Goal: Information Seeking & Learning: Learn about a topic

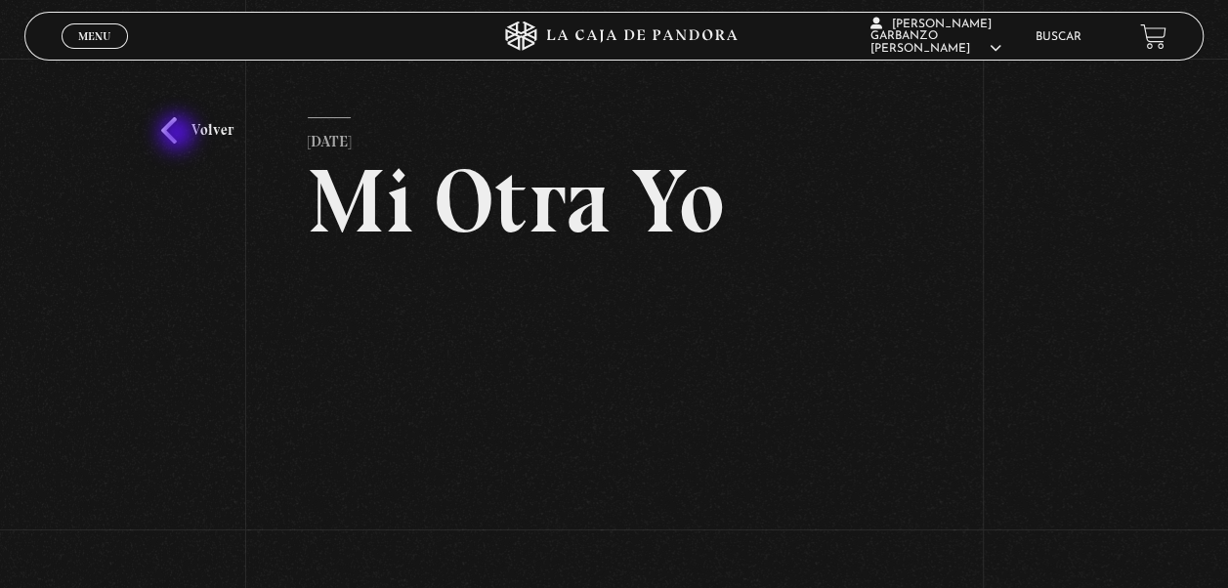
click at [179, 135] on link "Volver" at bounding box center [197, 130] width 72 height 26
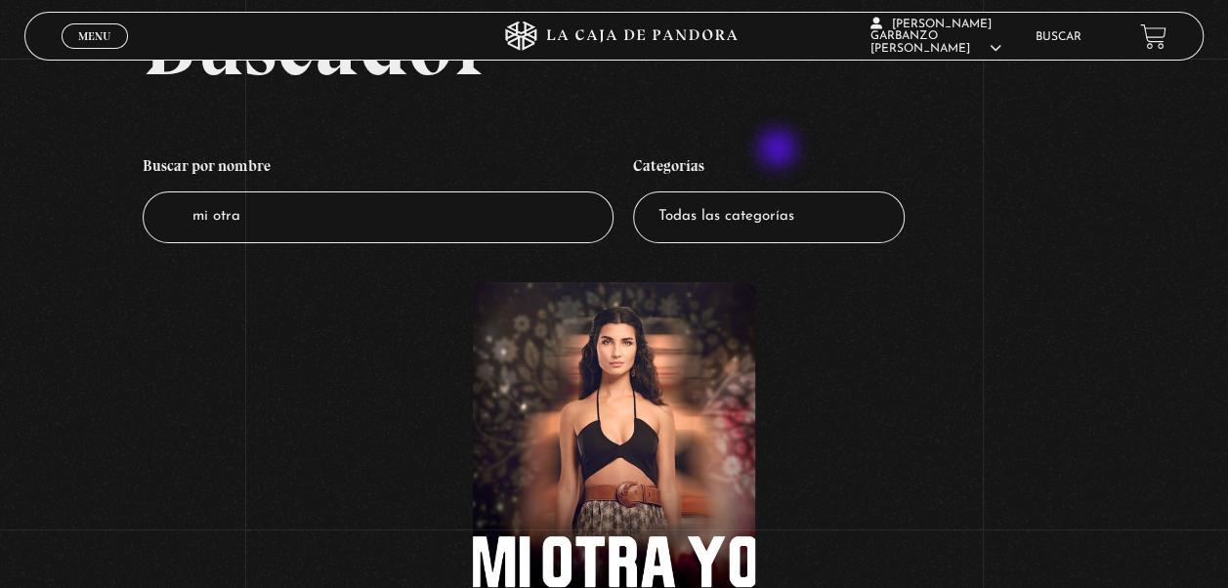
scroll to position [53, 0]
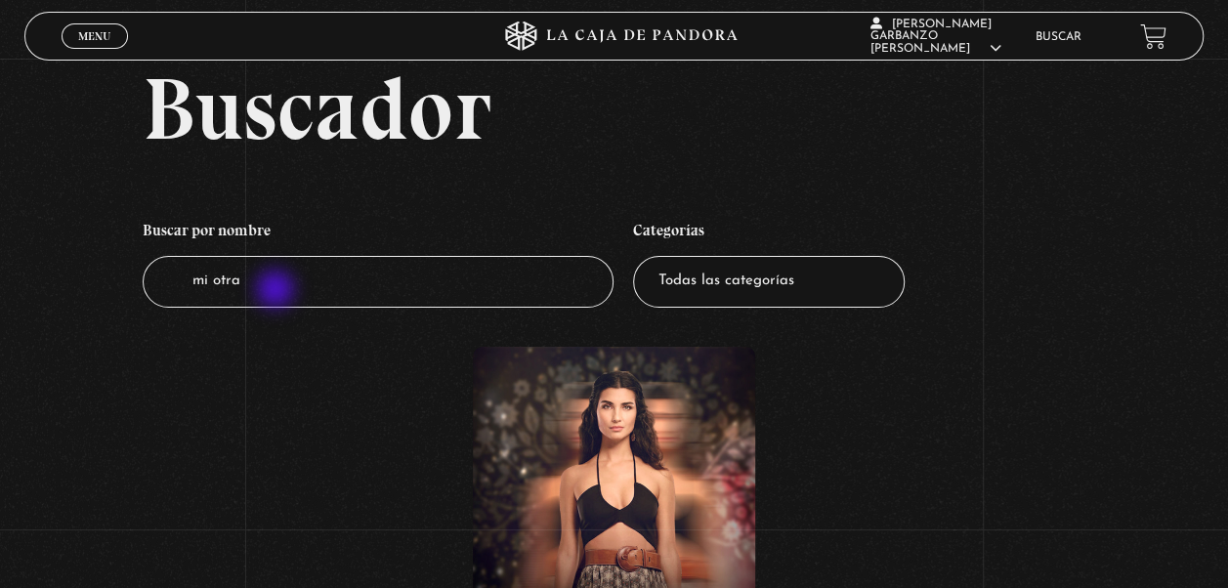
click at [278, 291] on input "mi otra" at bounding box center [379, 282] width 472 height 52
type input "m"
click at [88, 42] on span "Menu" at bounding box center [94, 36] width 32 height 12
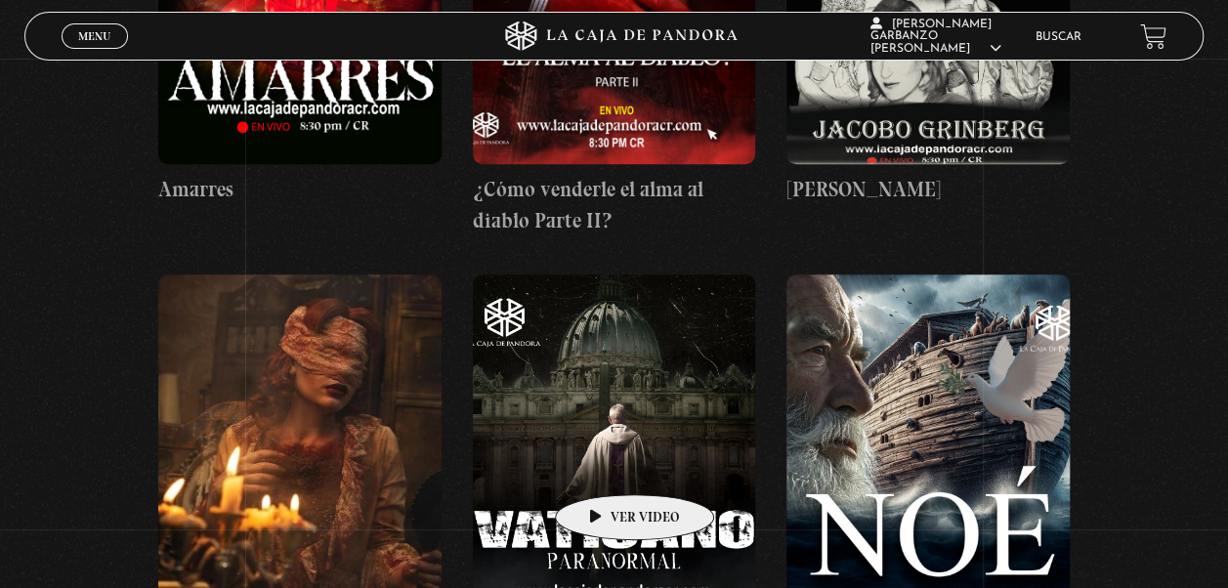
scroll to position [12019, 0]
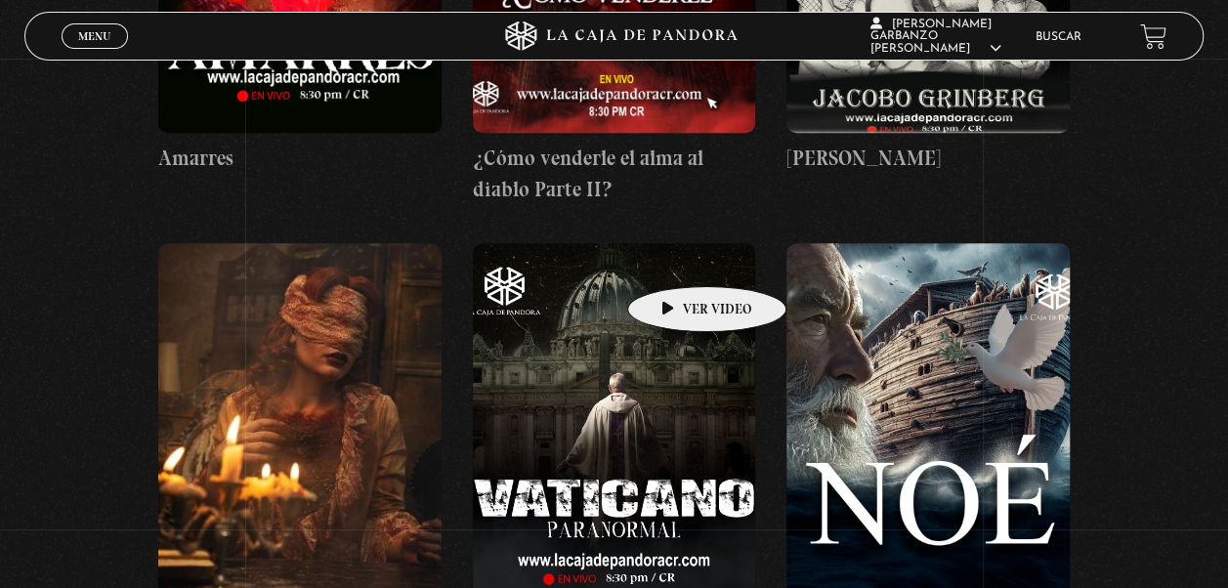
click at [676, 257] on figure at bounding box center [614, 419] width 283 height 352
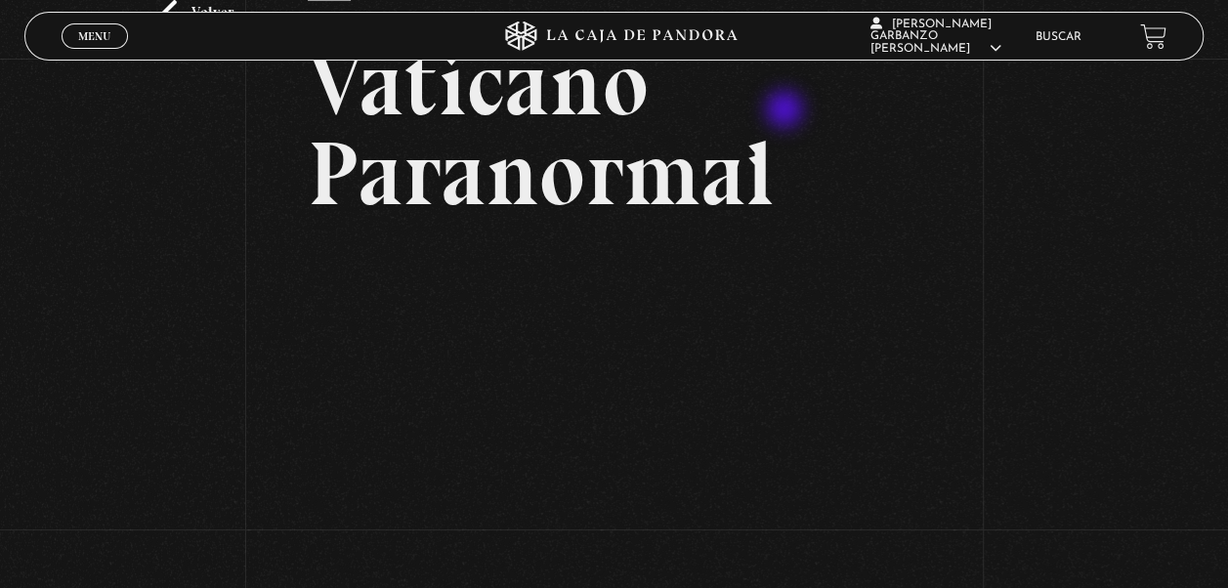
scroll to position [195, 0]
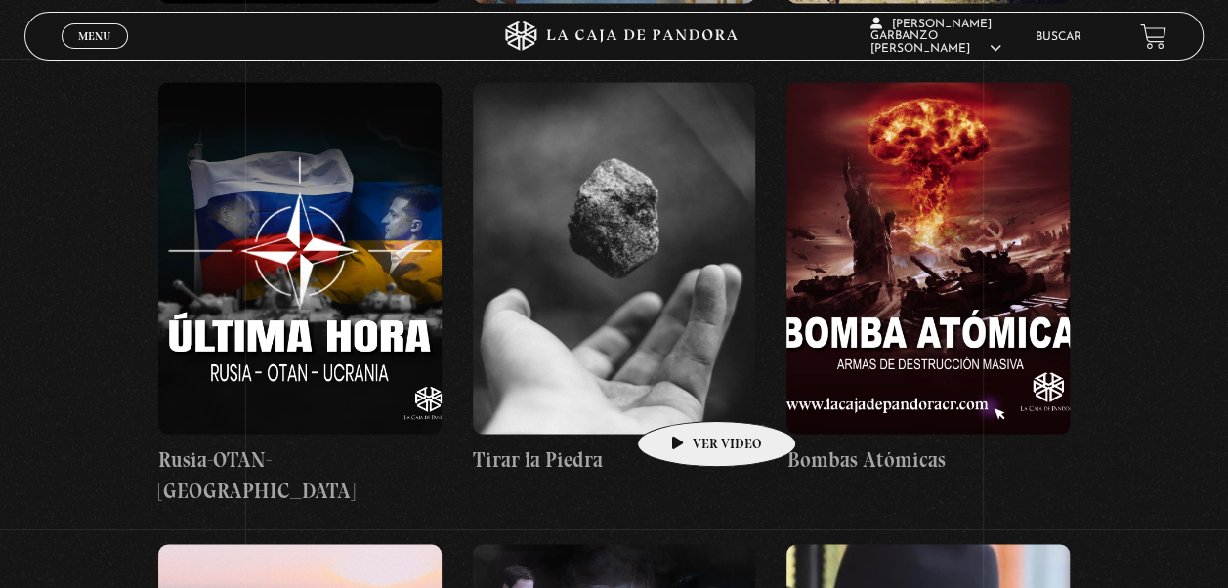
scroll to position [30981, 0]
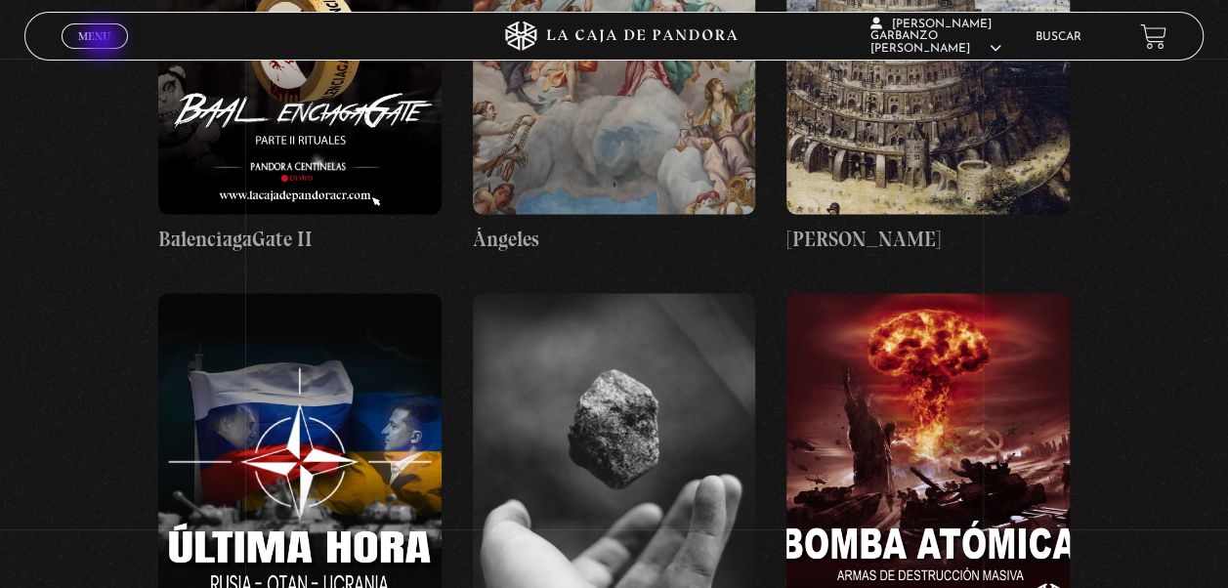
click at [104, 42] on span "Menu" at bounding box center [94, 36] width 32 height 12
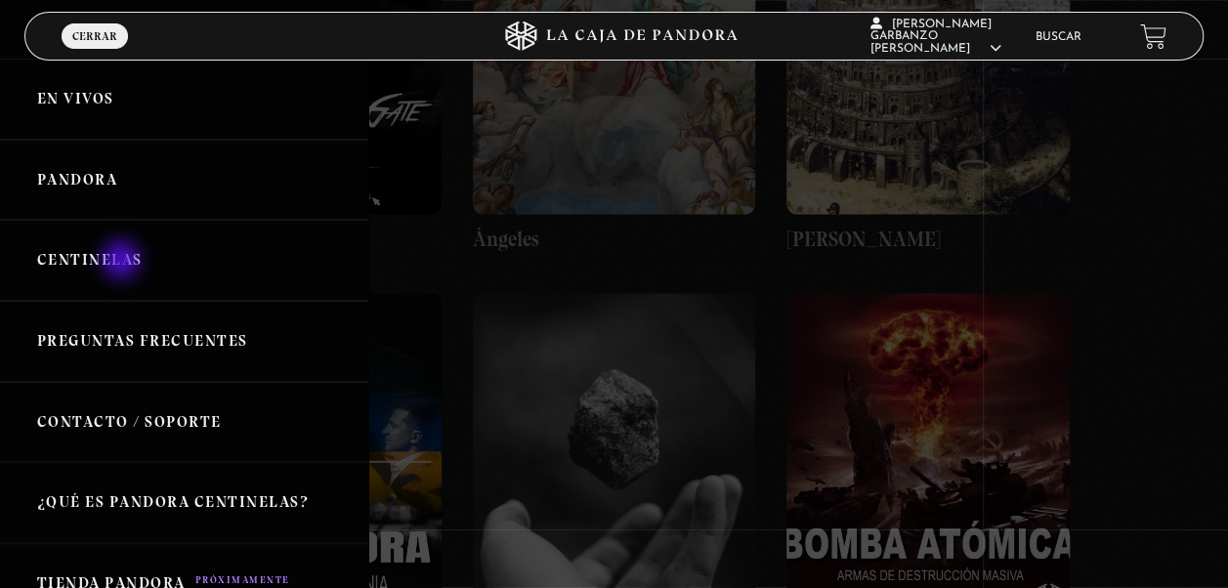
click at [123, 262] on link "Centinelas" at bounding box center [184, 260] width 368 height 81
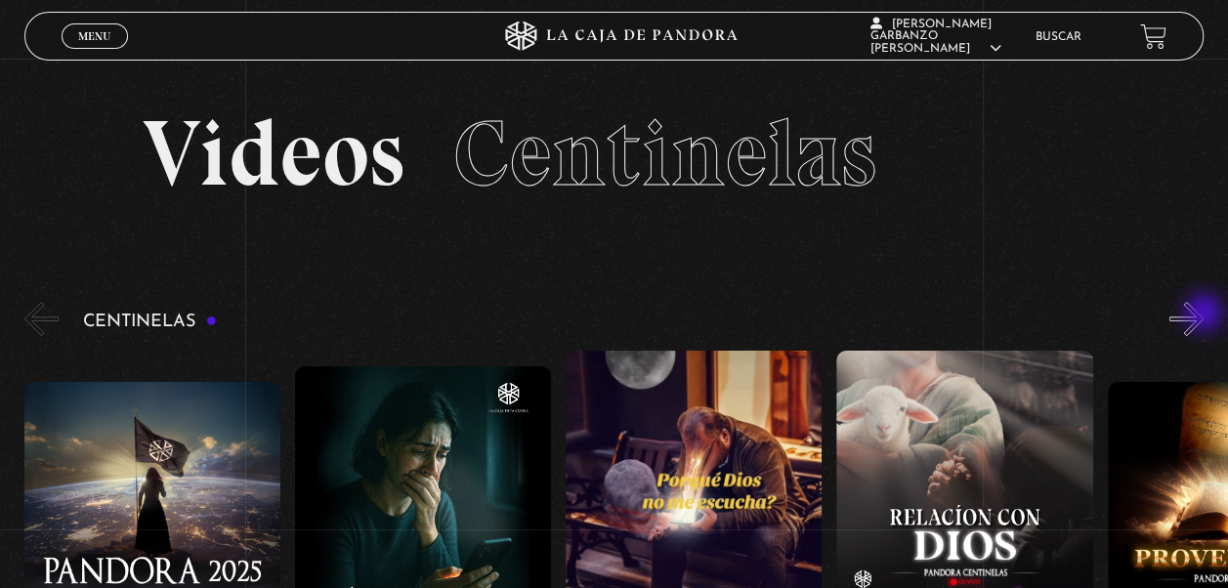
click at [1204, 315] on button "»" at bounding box center [1187, 319] width 34 height 34
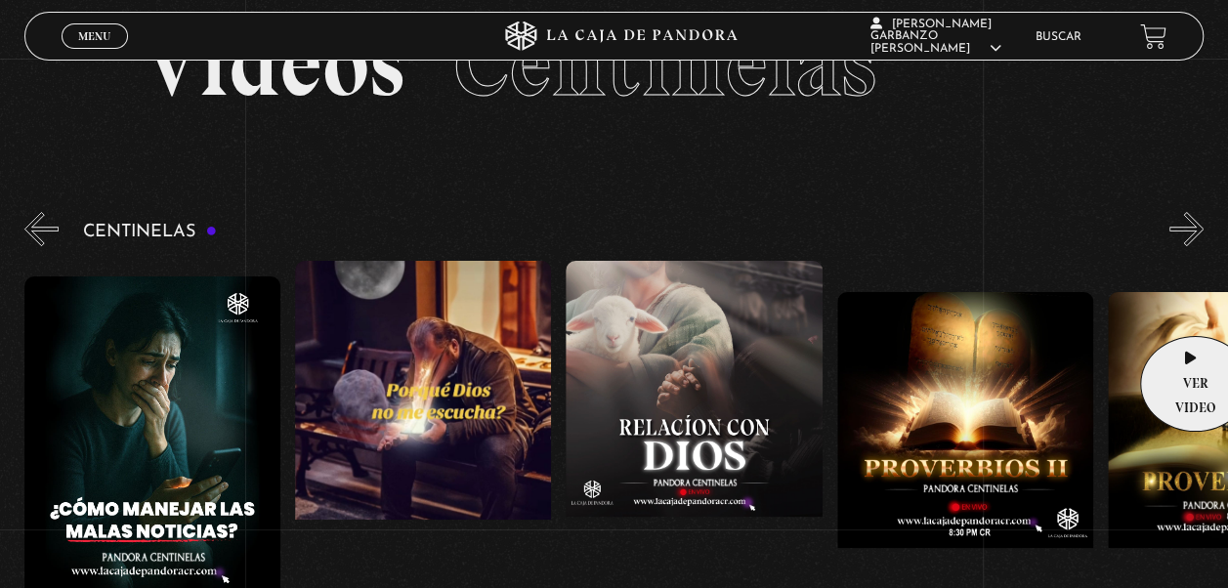
scroll to position [195, 0]
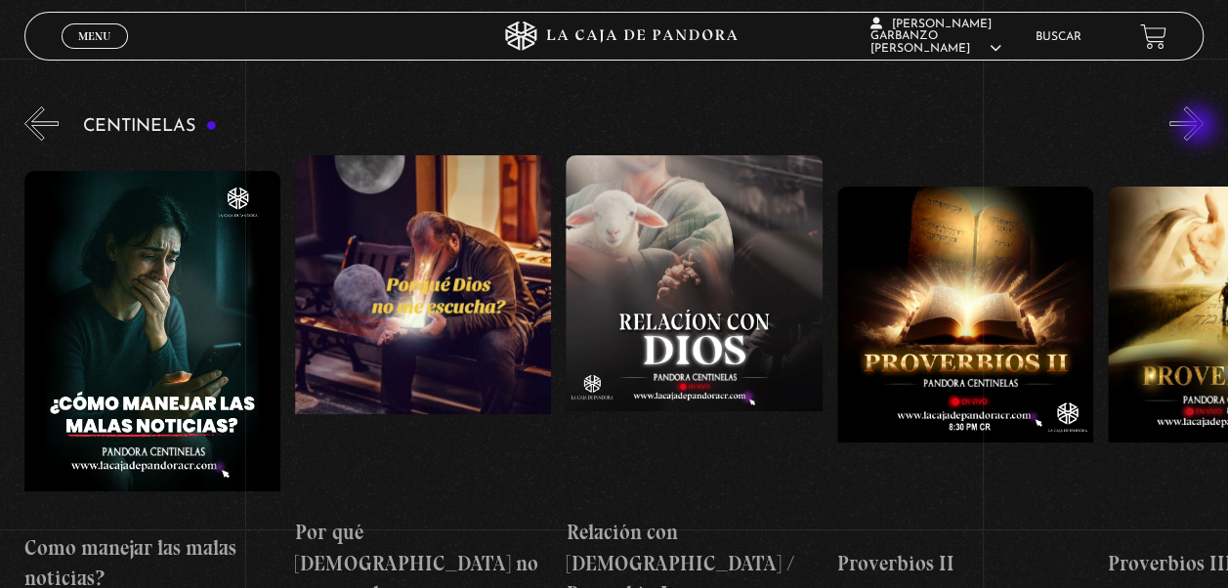
click at [1200, 127] on button "»" at bounding box center [1187, 124] width 34 height 34
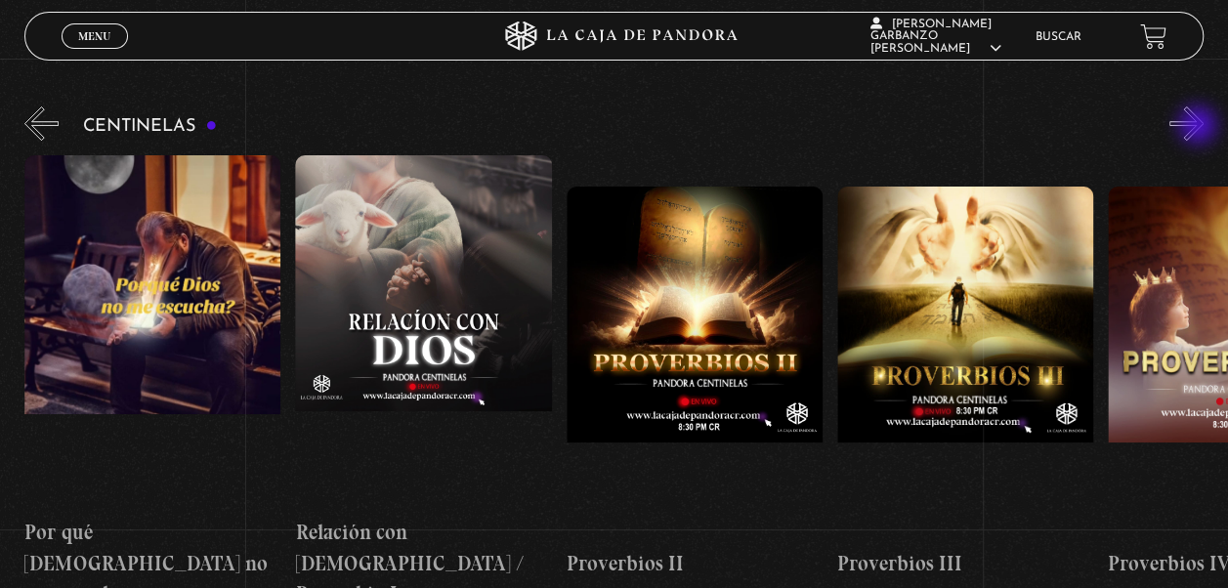
click at [1200, 127] on button "»" at bounding box center [1187, 124] width 34 height 34
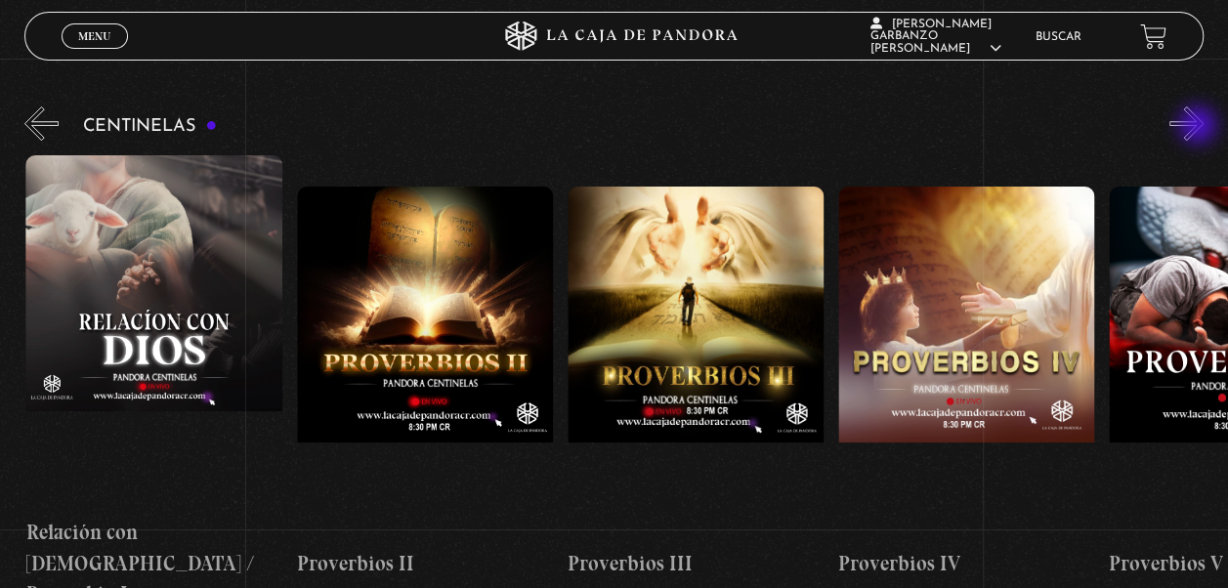
click at [1200, 127] on button "»" at bounding box center [1187, 124] width 34 height 34
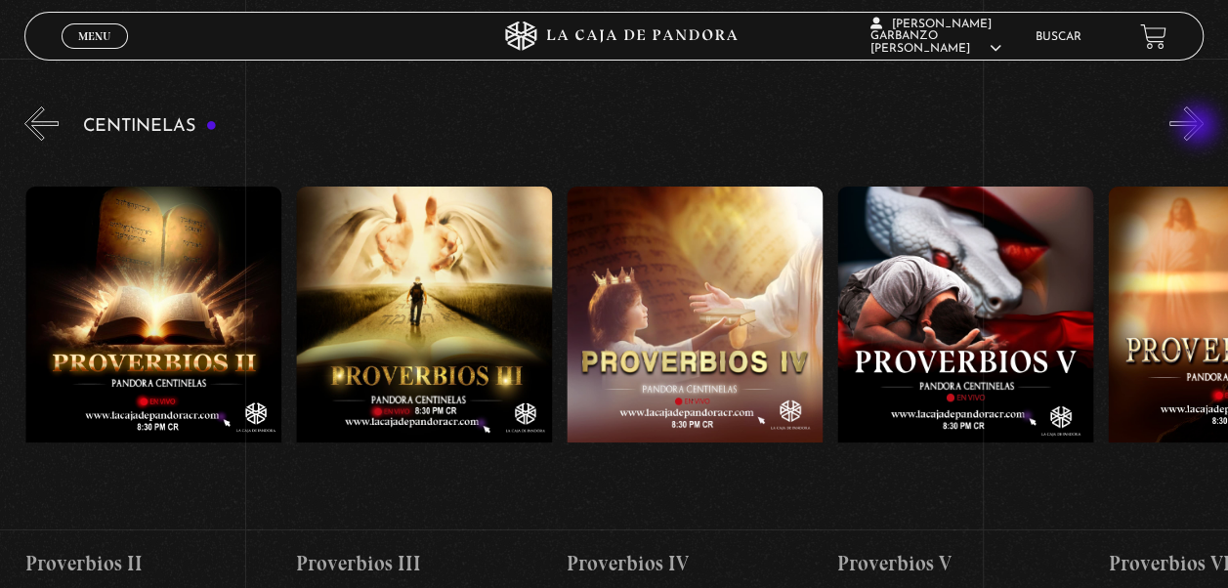
click at [1200, 127] on button "»" at bounding box center [1187, 124] width 34 height 34
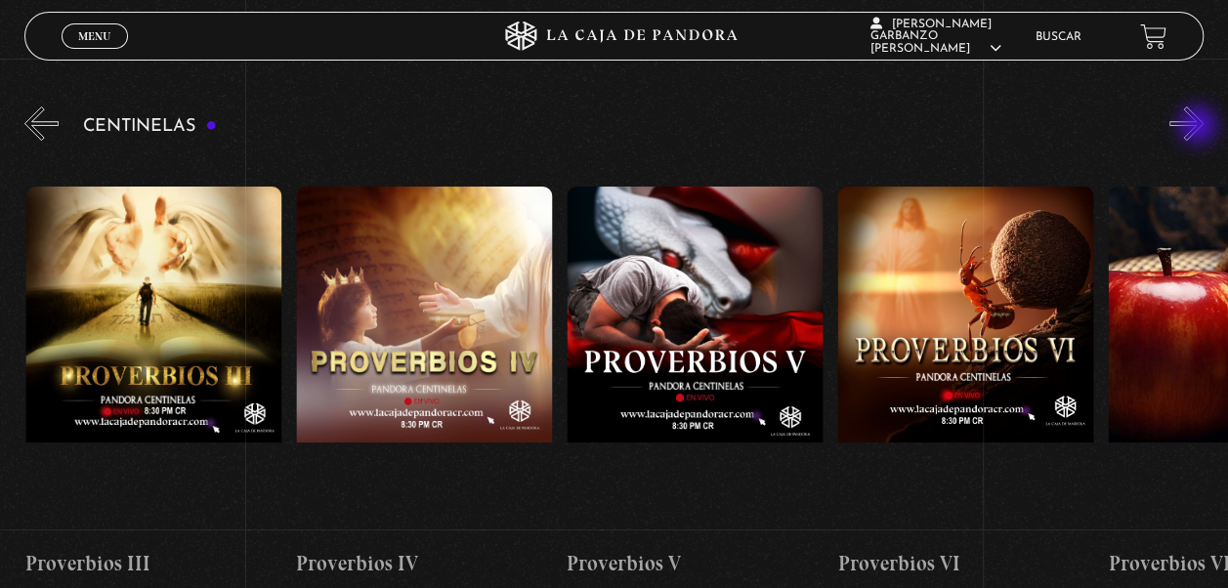
click at [1200, 127] on button "»" at bounding box center [1187, 124] width 34 height 34
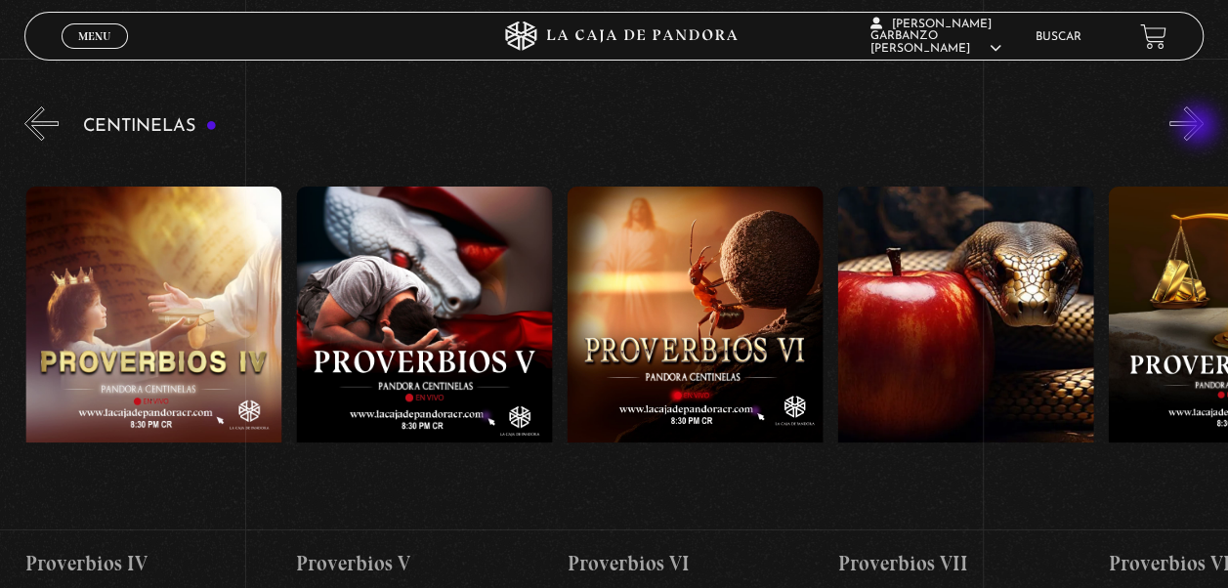
click at [1200, 127] on button "»" at bounding box center [1187, 124] width 34 height 34
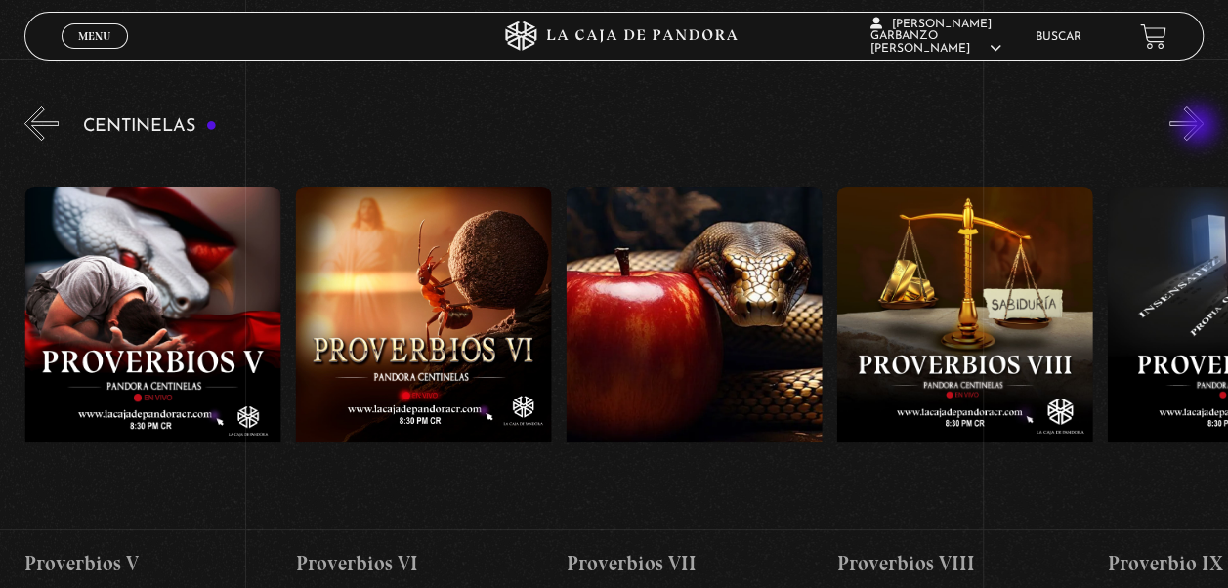
scroll to position [0, 1896]
click at [1200, 127] on button "»" at bounding box center [1187, 124] width 34 height 34
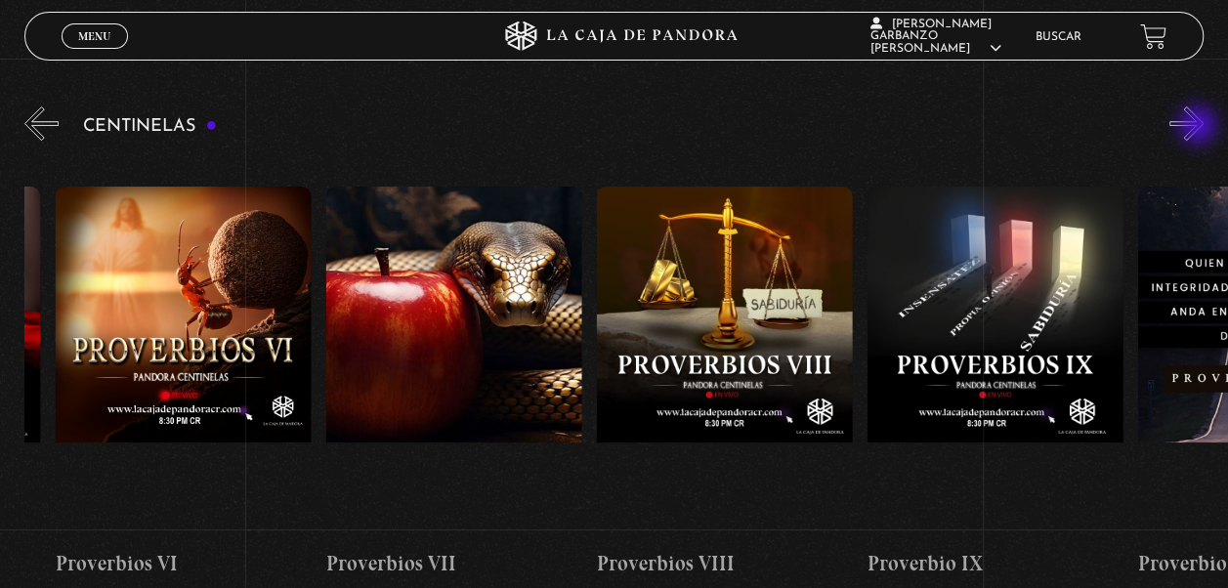
scroll to position [0, 2165]
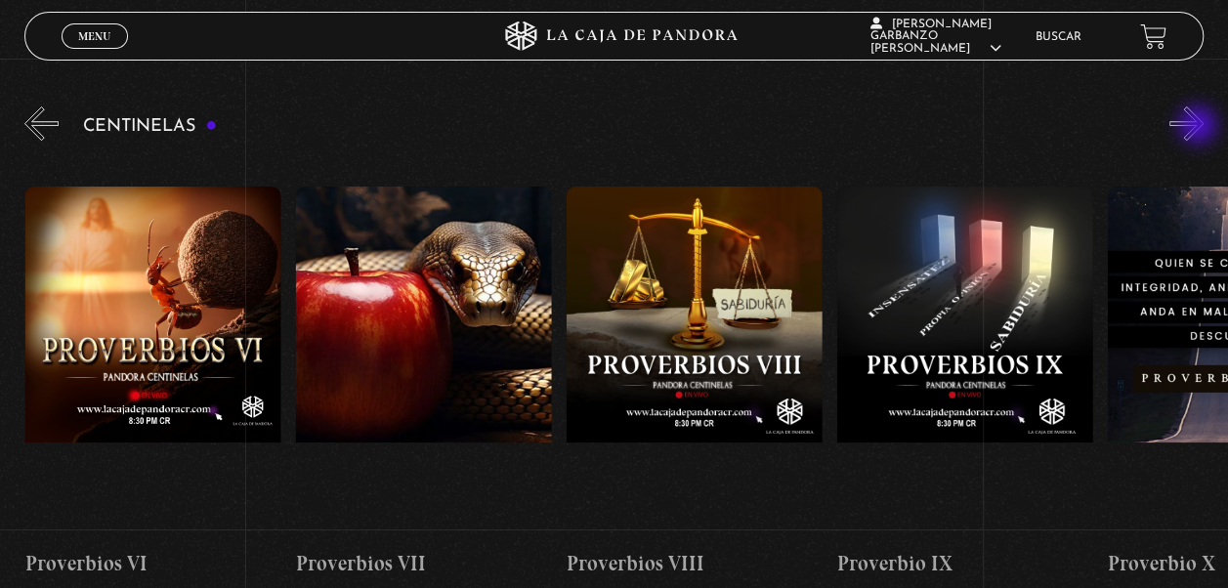
click at [1200, 127] on button "»" at bounding box center [1187, 124] width 34 height 34
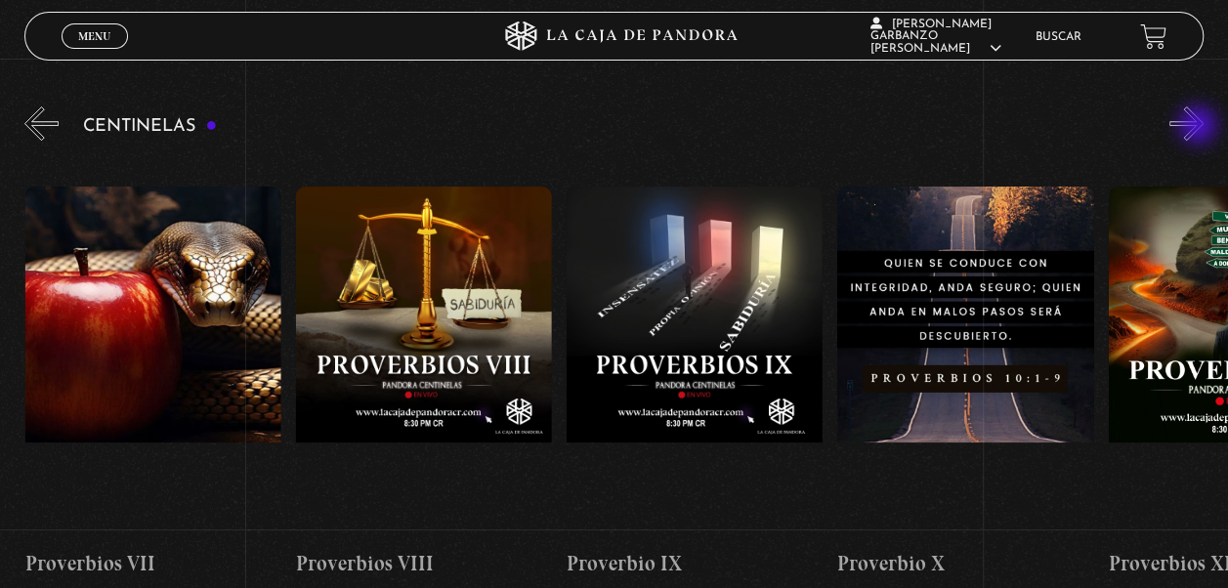
scroll to position [0, 2437]
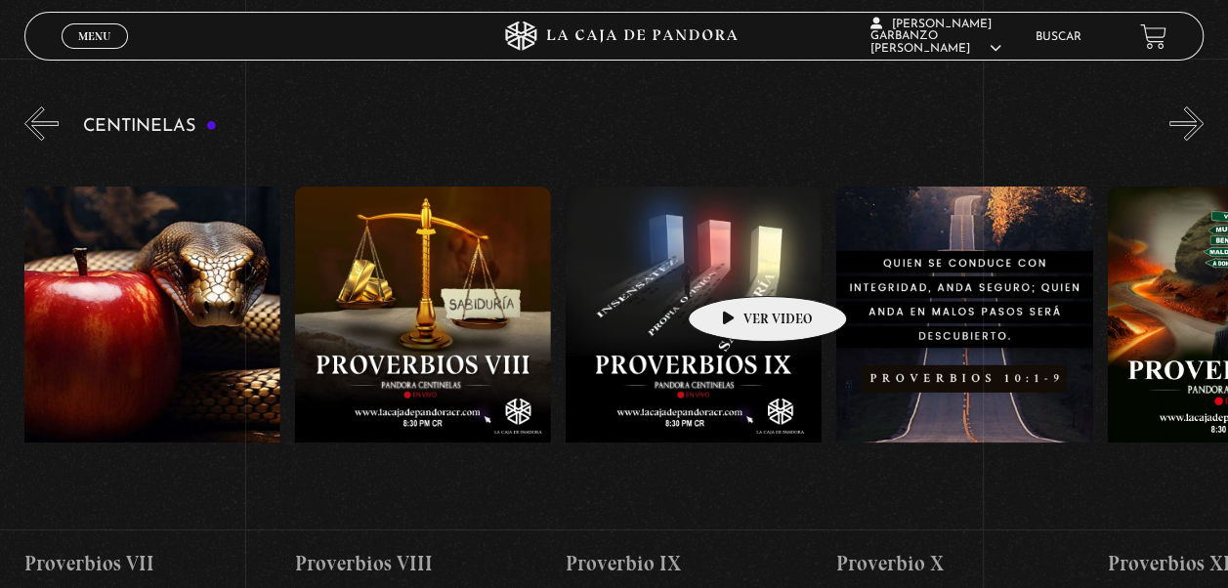
click at [737, 267] on figure at bounding box center [694, 363] width 256 height 352
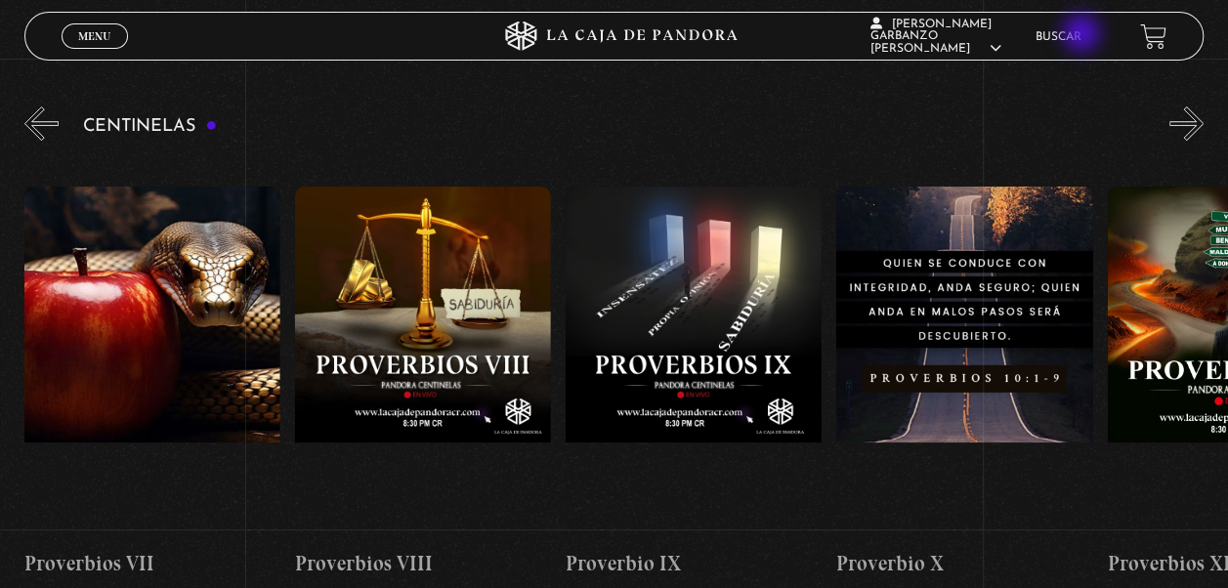
click at [1082, 35] on link "Buscar" at bounding box center [1059, 37] width 46 height 12
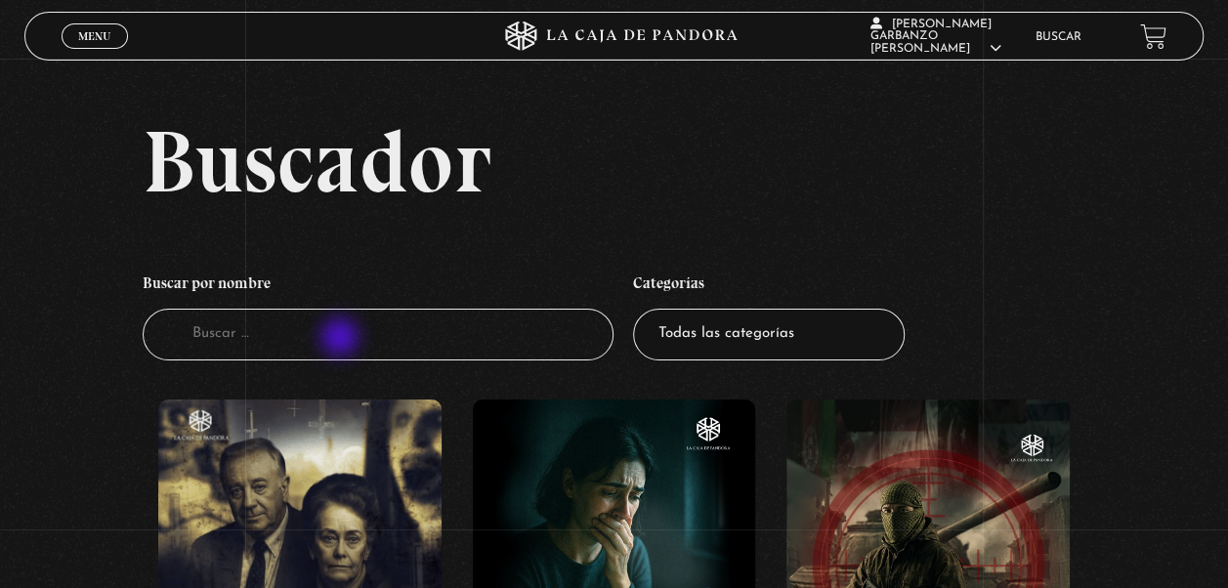
click at [342, 337] on input "Buscador" at bounding box center [379, 335] width 472 height 52
type input "sexuales"
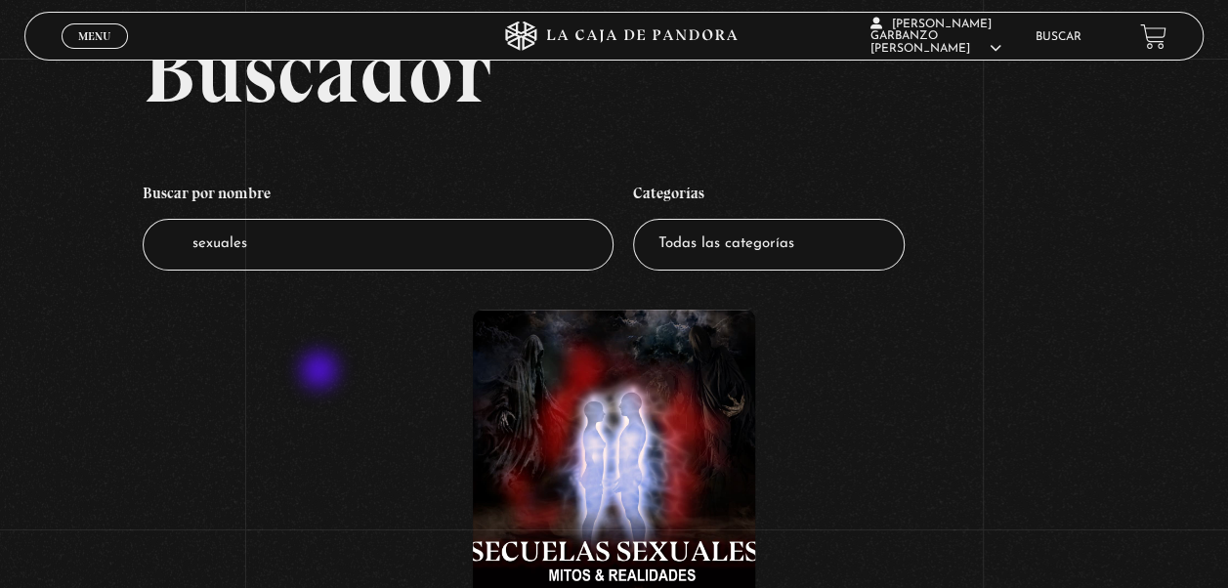
scroll to position [195, 0]
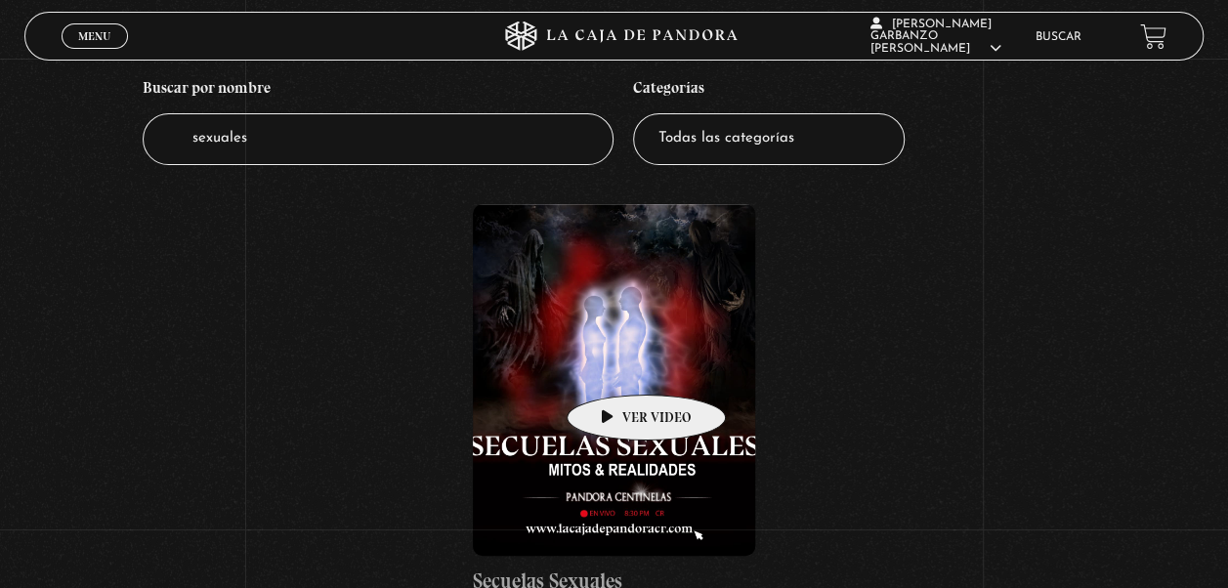
click at [616, 364] on figure at bounding box center [614, 380] width 283 height 352
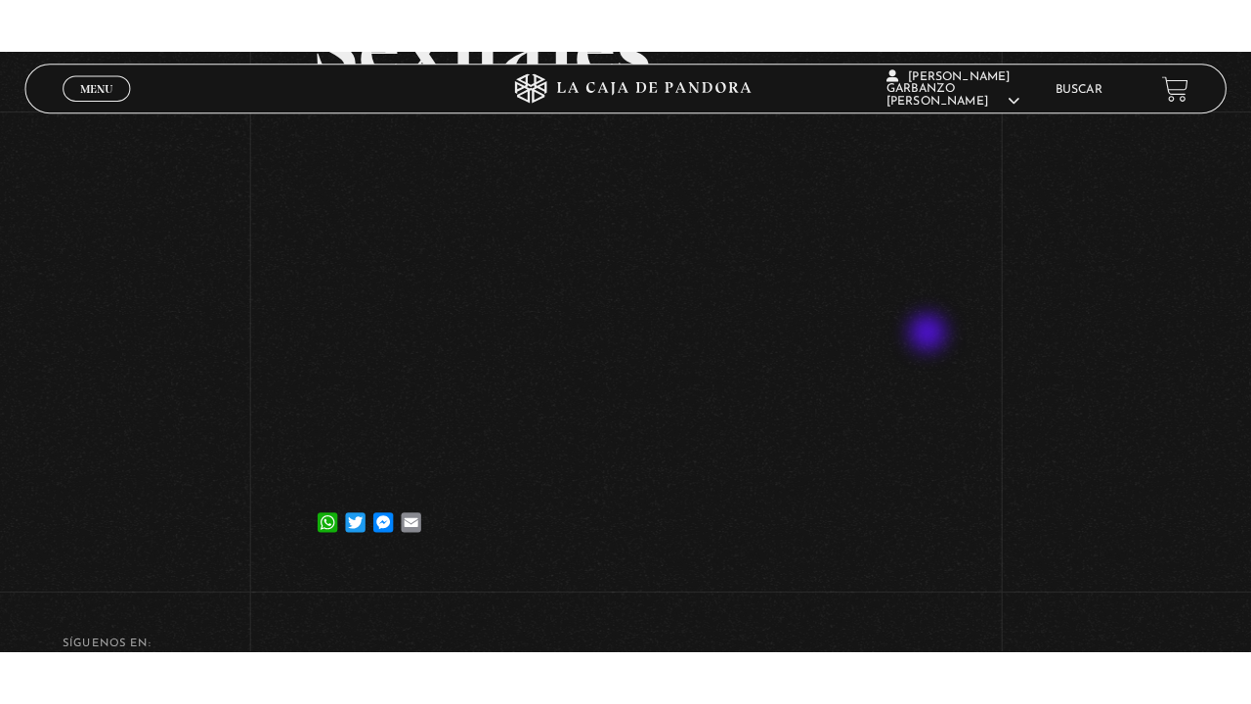
scroll to position [195, 0]
